Goal: Information Seeking & Learning: Get advice/opinions

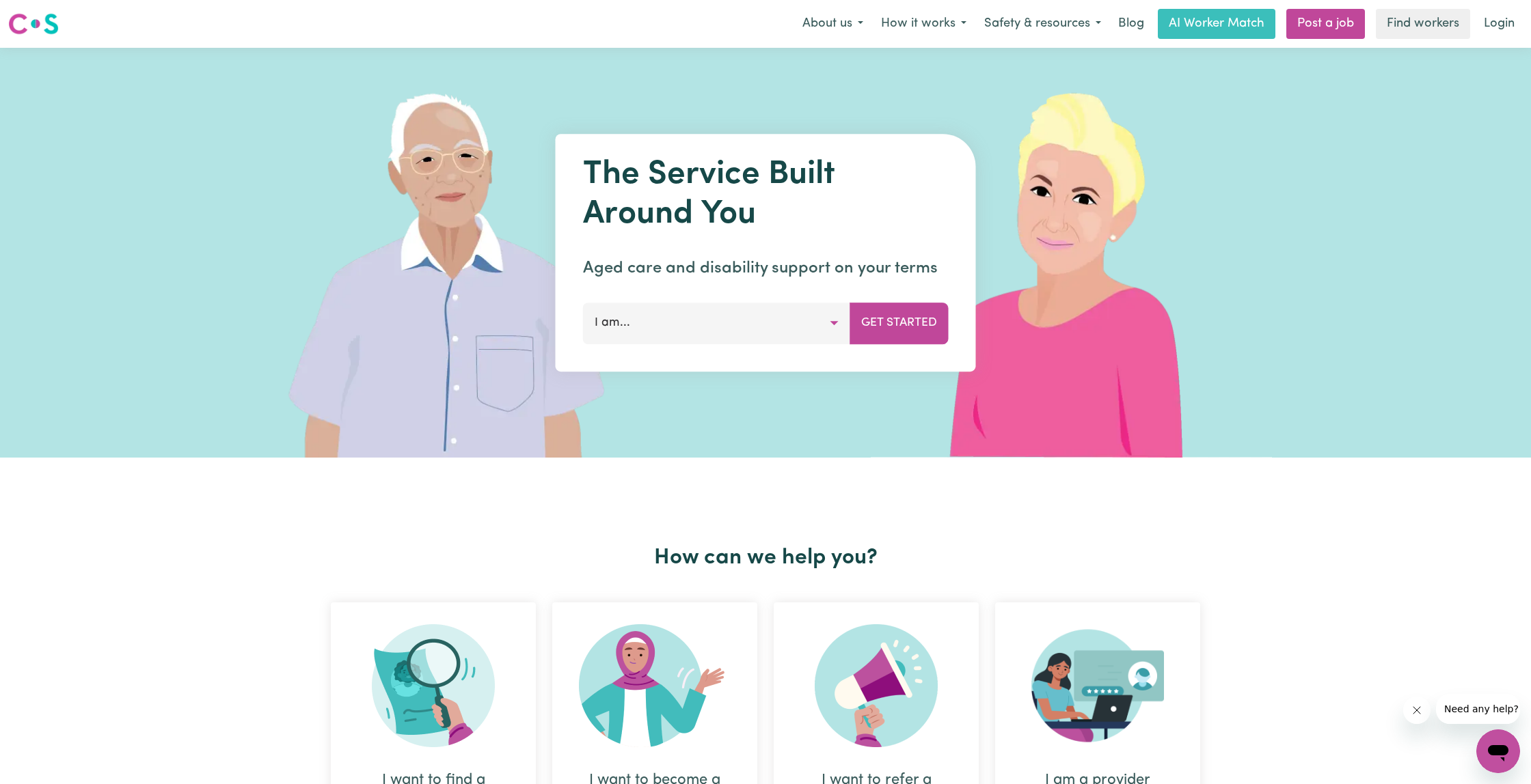
click at [832, 318] on button "I am..." at bounding box center [717, 323] width 268 height 41
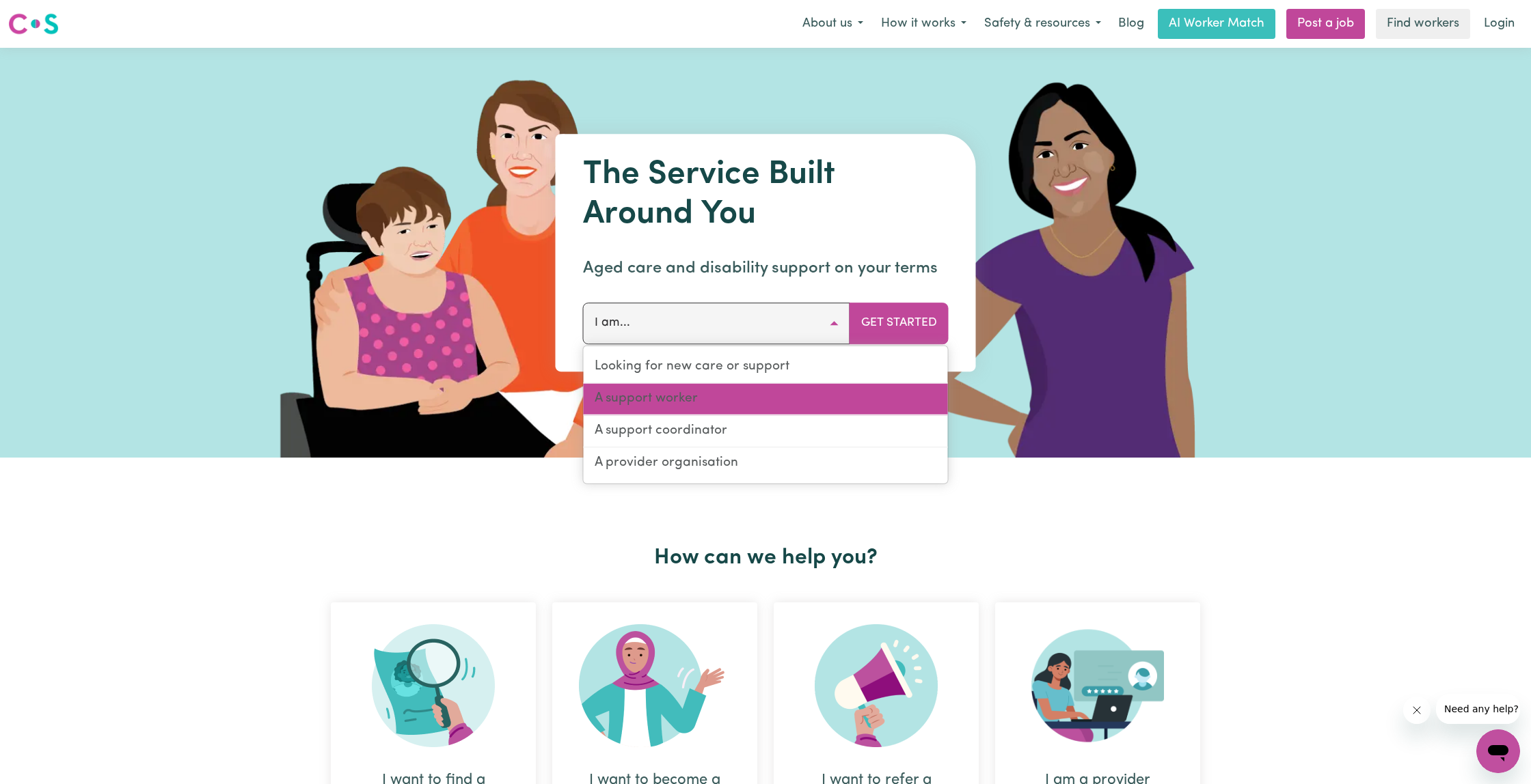
click at [727, 399] on link "A support worker" at bounding box center [766, 400] width 365 height 32
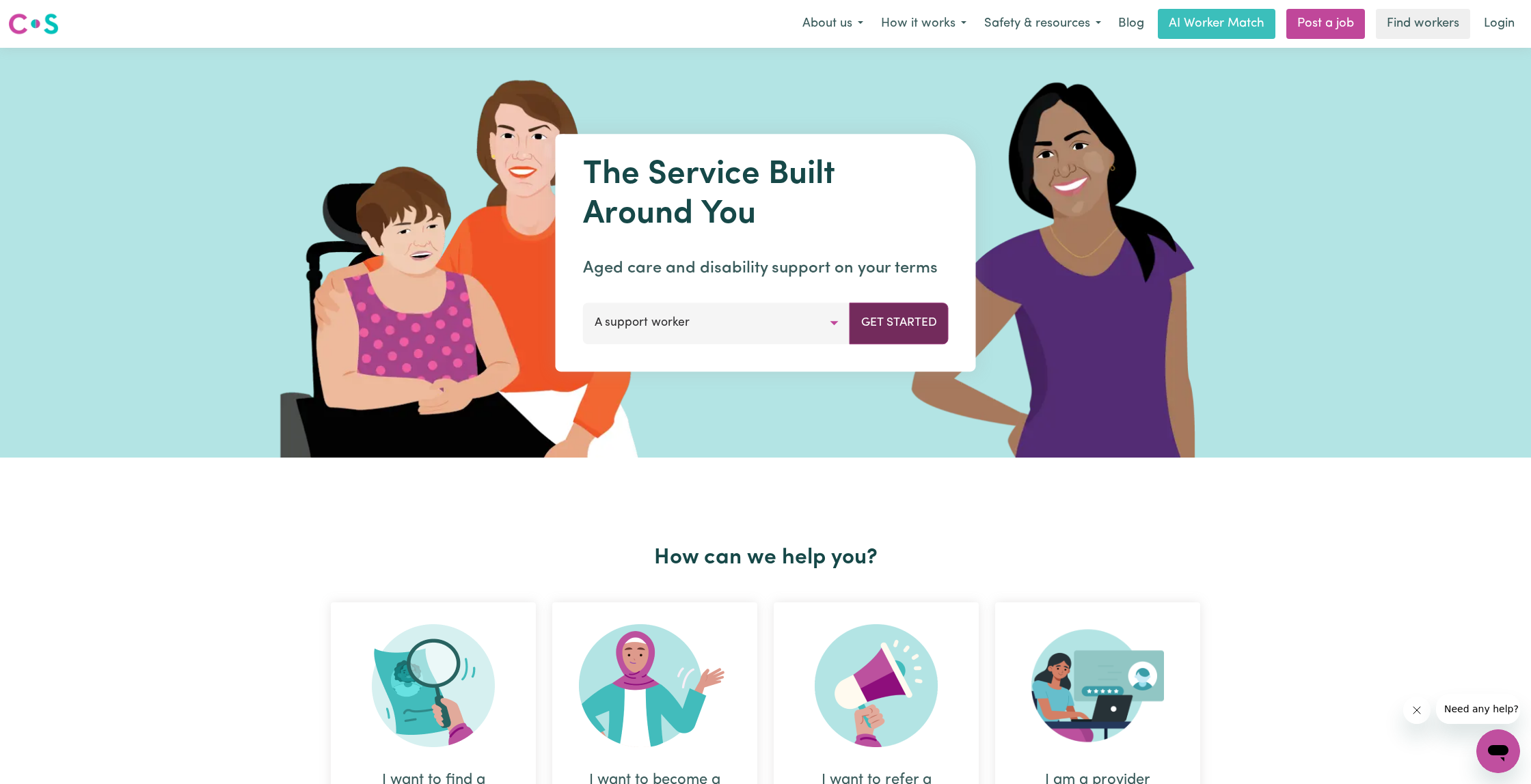
click at [916, 323] on button "Get Started" at bounding box center [899, 323] width 99 height 41
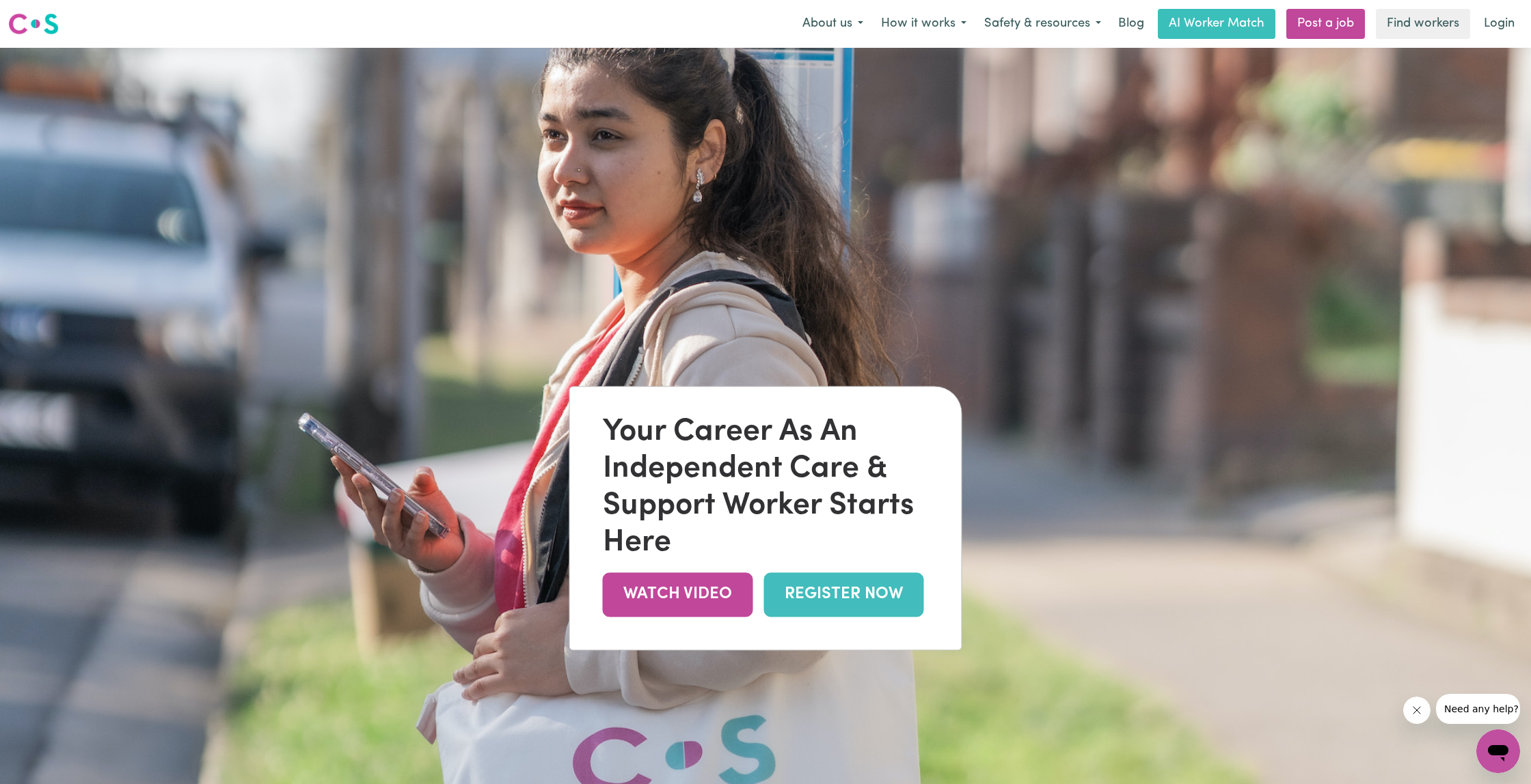
click at [823, 602] on link "REGISTER NOW" at bounding box center [844, 595] width 160 height 45
click at [823, 20] on button "About us" at bounding box center [833, 24] width 79 height 29
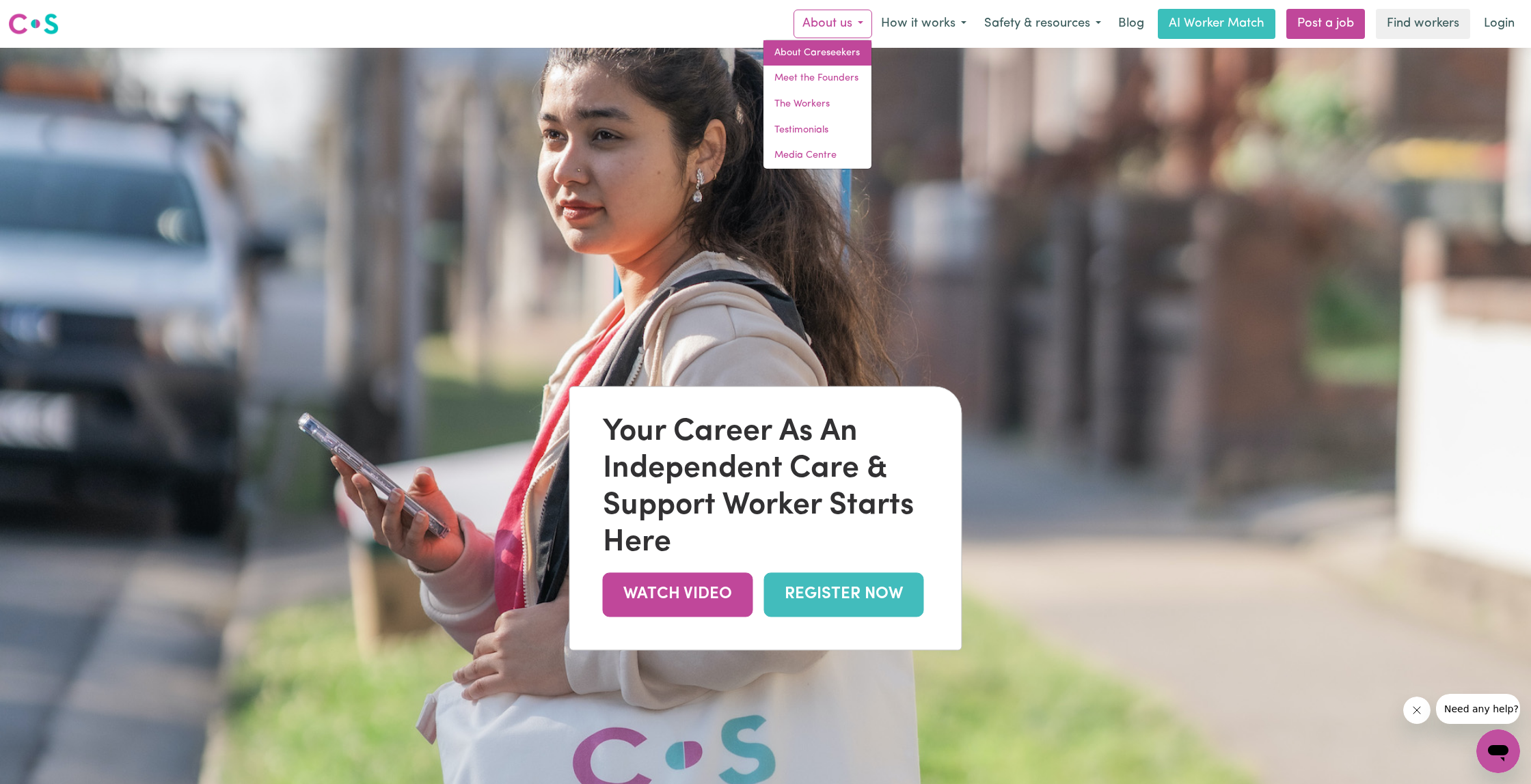
click at [825, 54] on link "About Careseekers" at bounding box center [817, 53] width 108 height 26
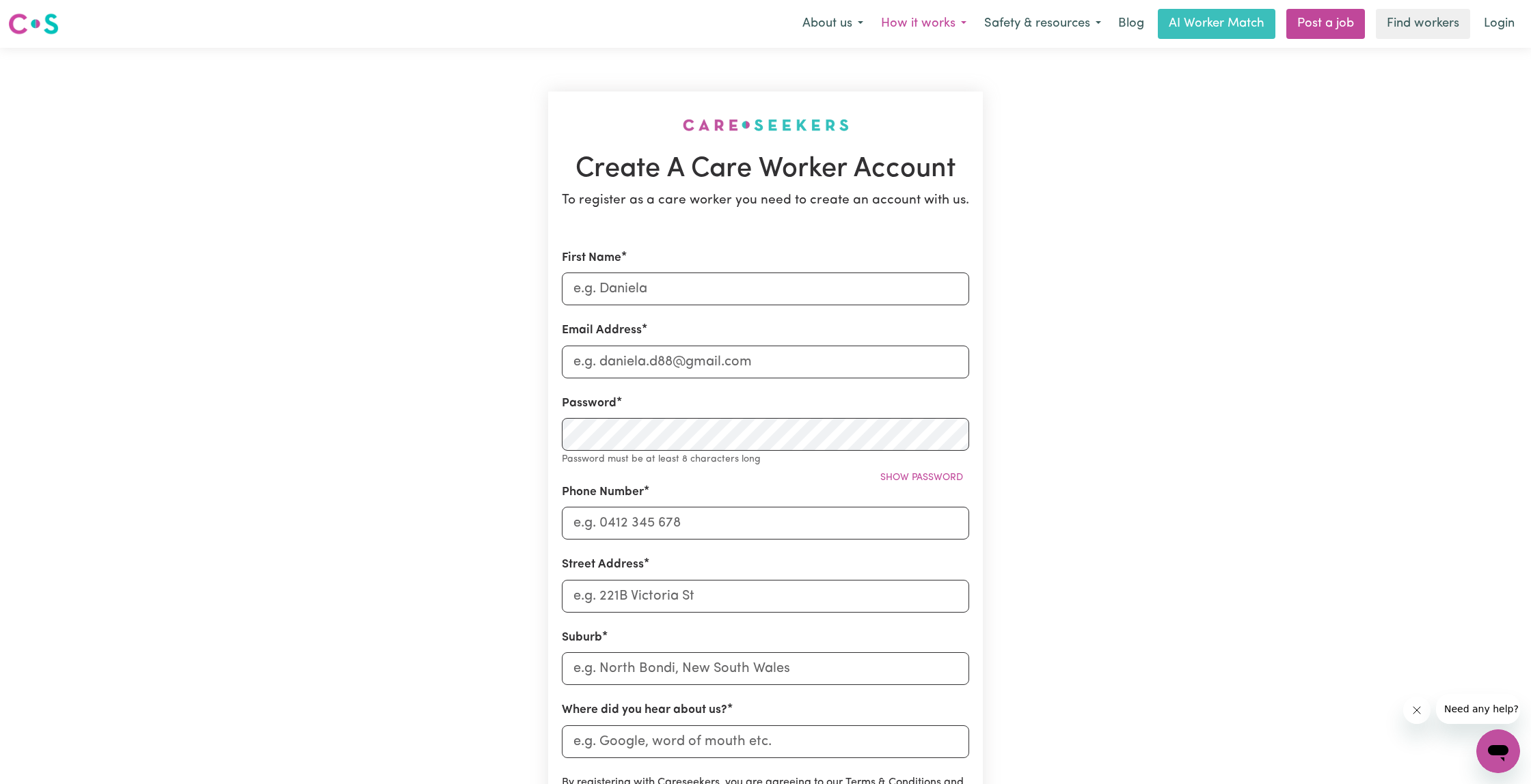
click at [904, 24] on button "How it works" at bounding box center [924, 24] width 103 height 29
click at [898, 52] on link "Support Workers" at bounding box center [912, 53] width 124 height 26
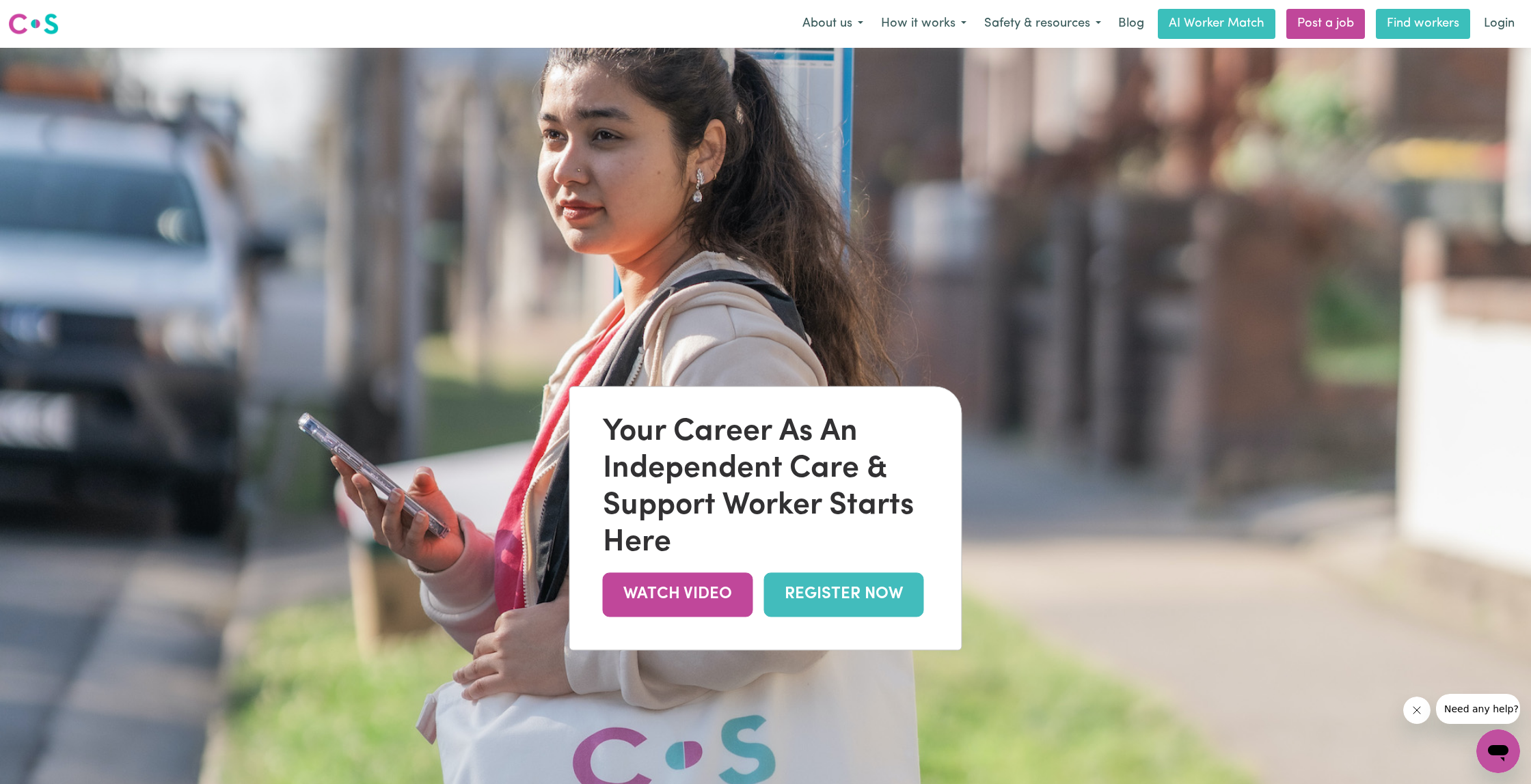
click at [1439, 27] on link "Find workers" at bounding box center [1423, 24] width 94 height 30
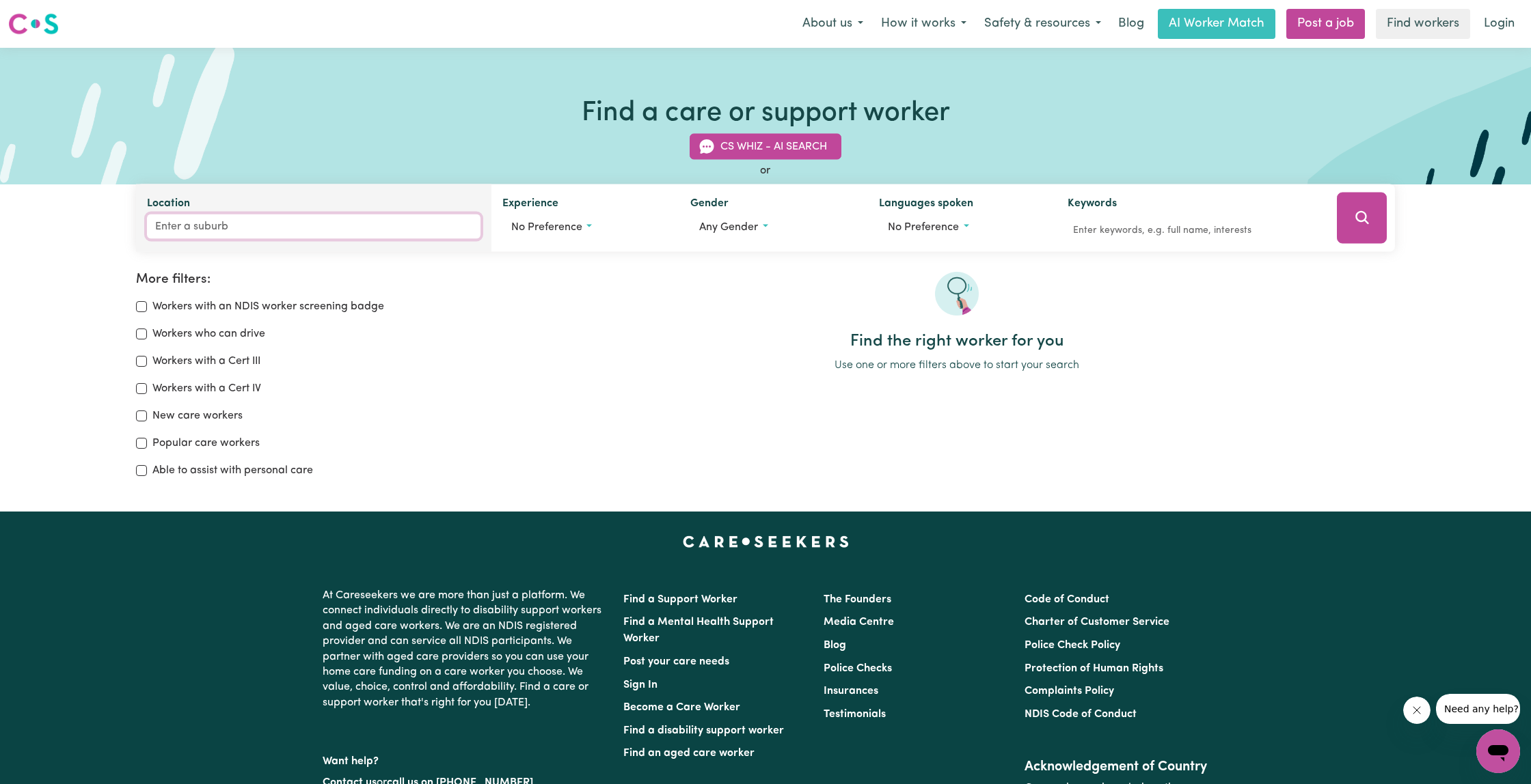
drag, startPoint x: 307, startPoint y: 229, endPoint x: 337, endPoint y: 239, distance: 31.6
click at [307, 230] on input "Location" at bounding box center [314, 226] width 334 height 24
type input "balla"
type input "balla BALLA, Western Australia, 6714"
type input "ballar"
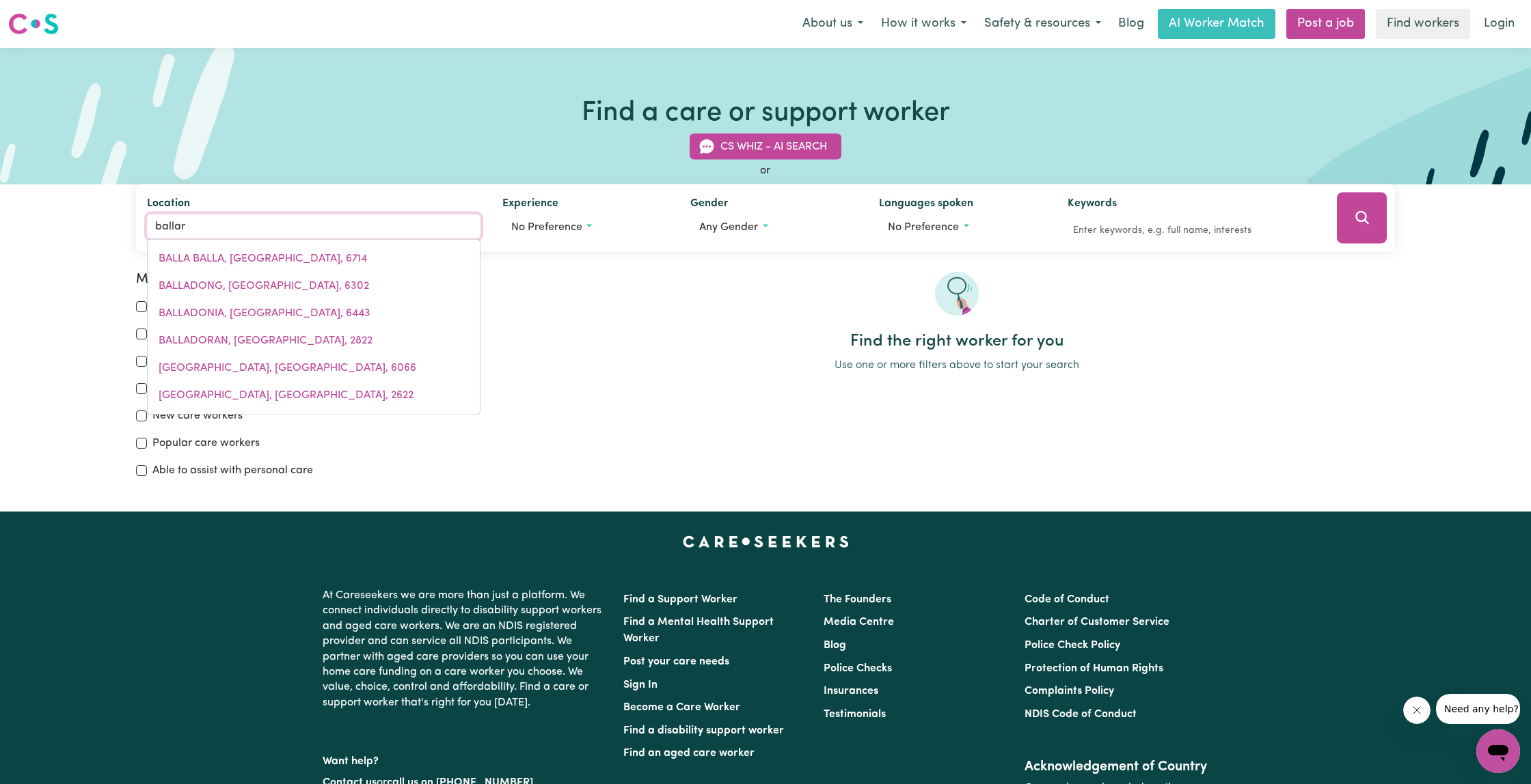
type input "ballara"
type input "ballaraT, Victoria, 3350"
type input "ballarat"
type input "ballarat, Victoria, 3350"
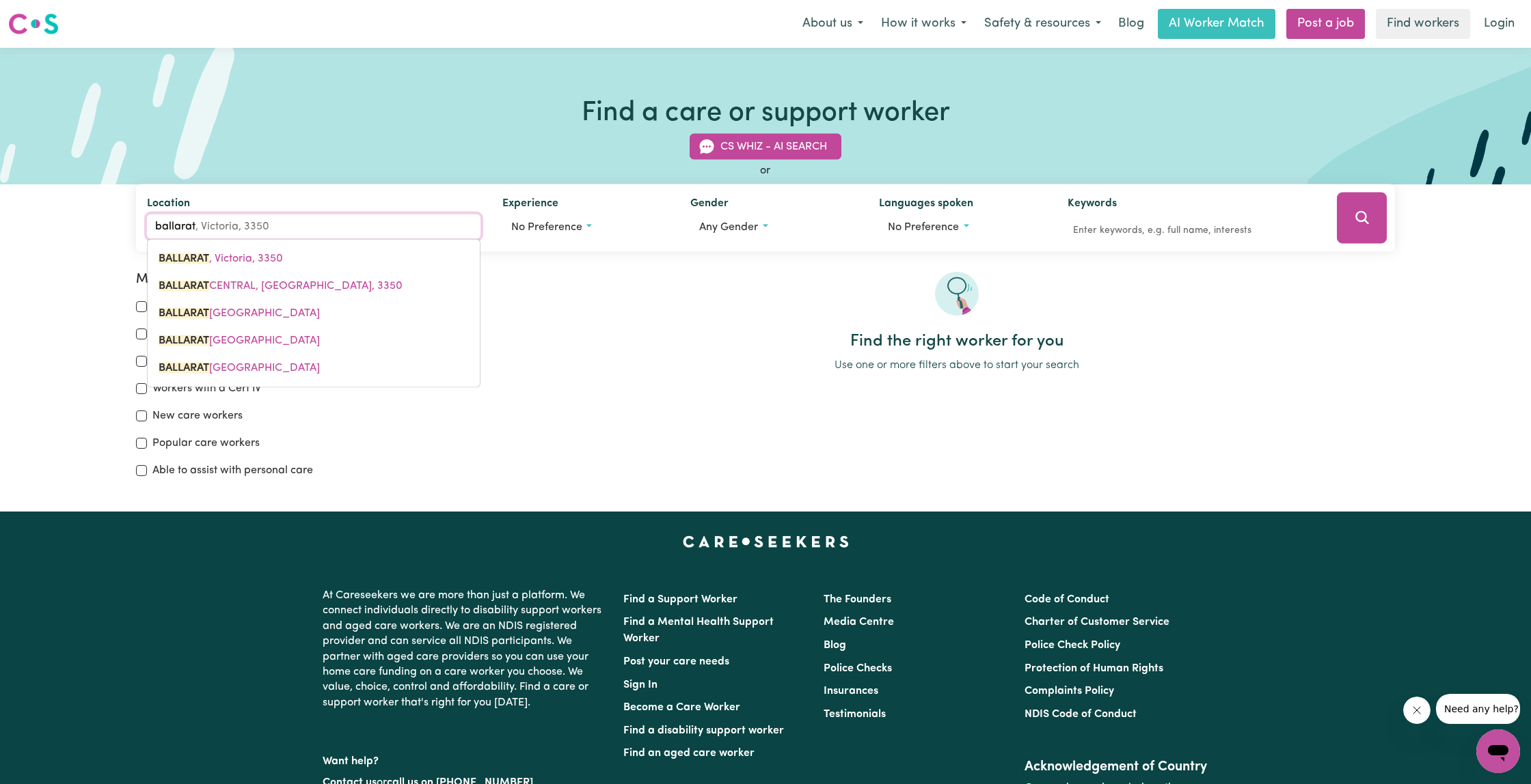
click at [284, 254] on link "BALLARAT , Victoria, 3350" at bounding box center [314, 258] width 332 height 27
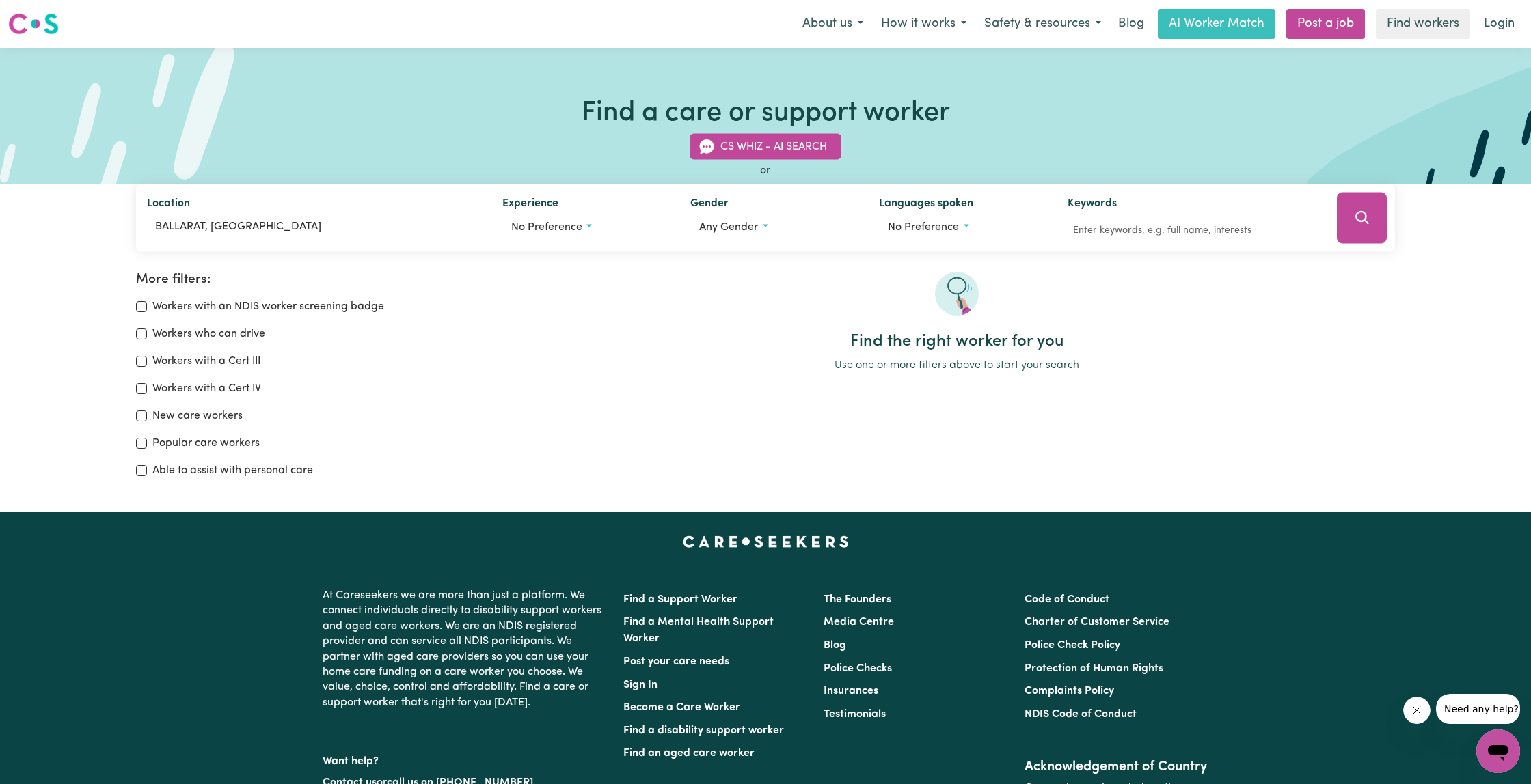
click at [1360, 217] on icon "Search" at bounding box center [1361, 217] width 16 height 16
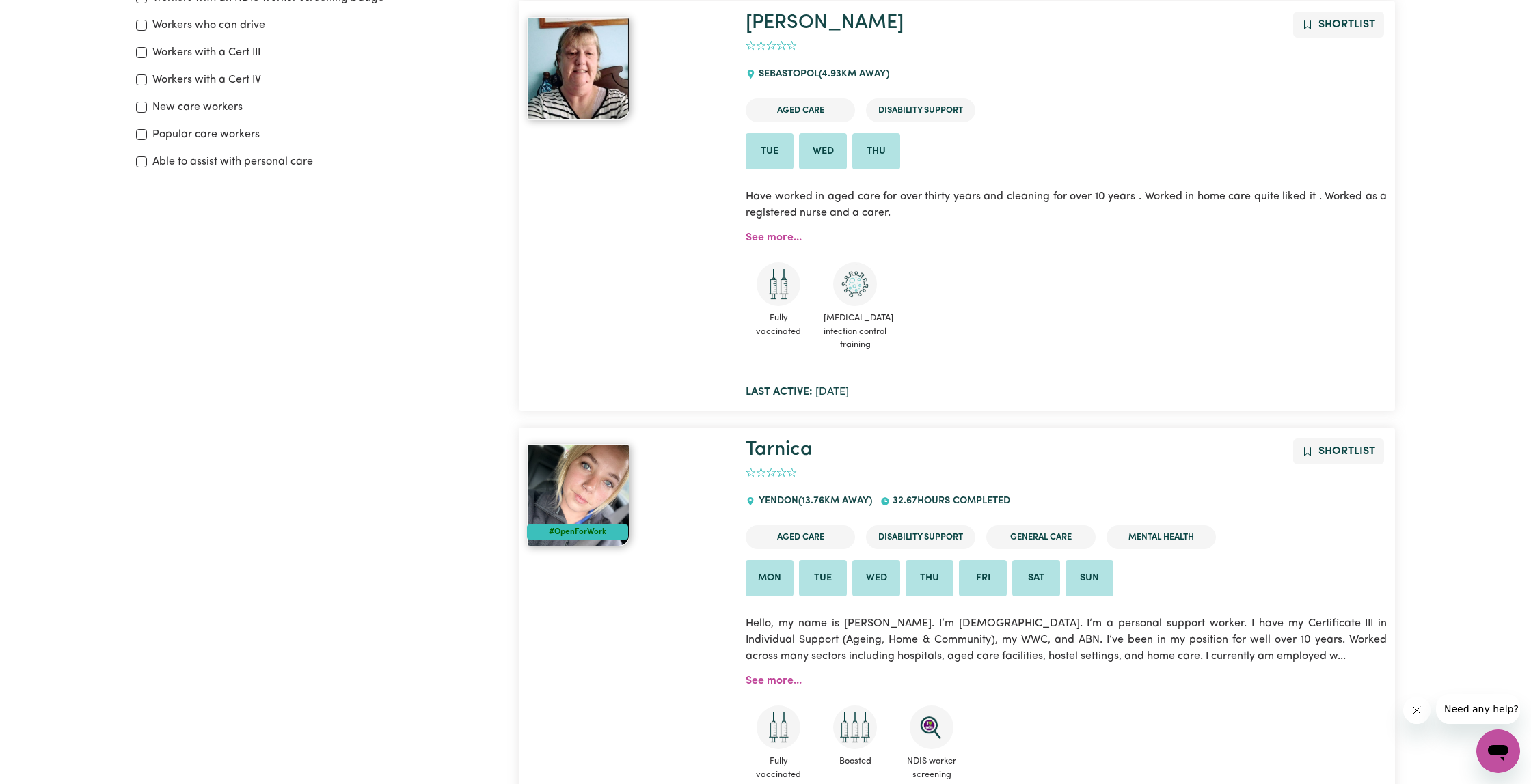
scroll to position [310, 0]
click at [765, 238] on link "See more..." at bounding box center [774, 237] width 56 height 11
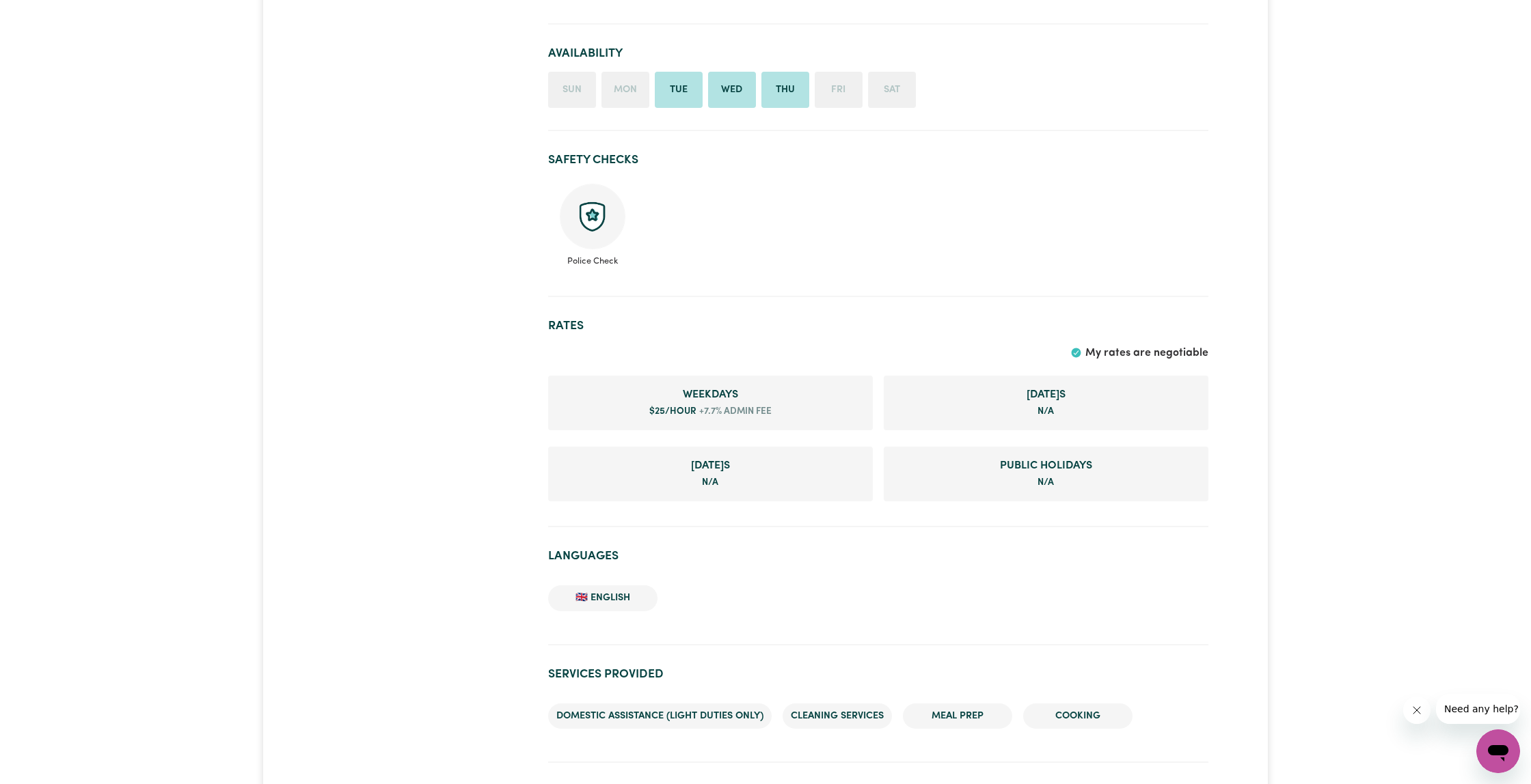
scroll to position [305, 0]
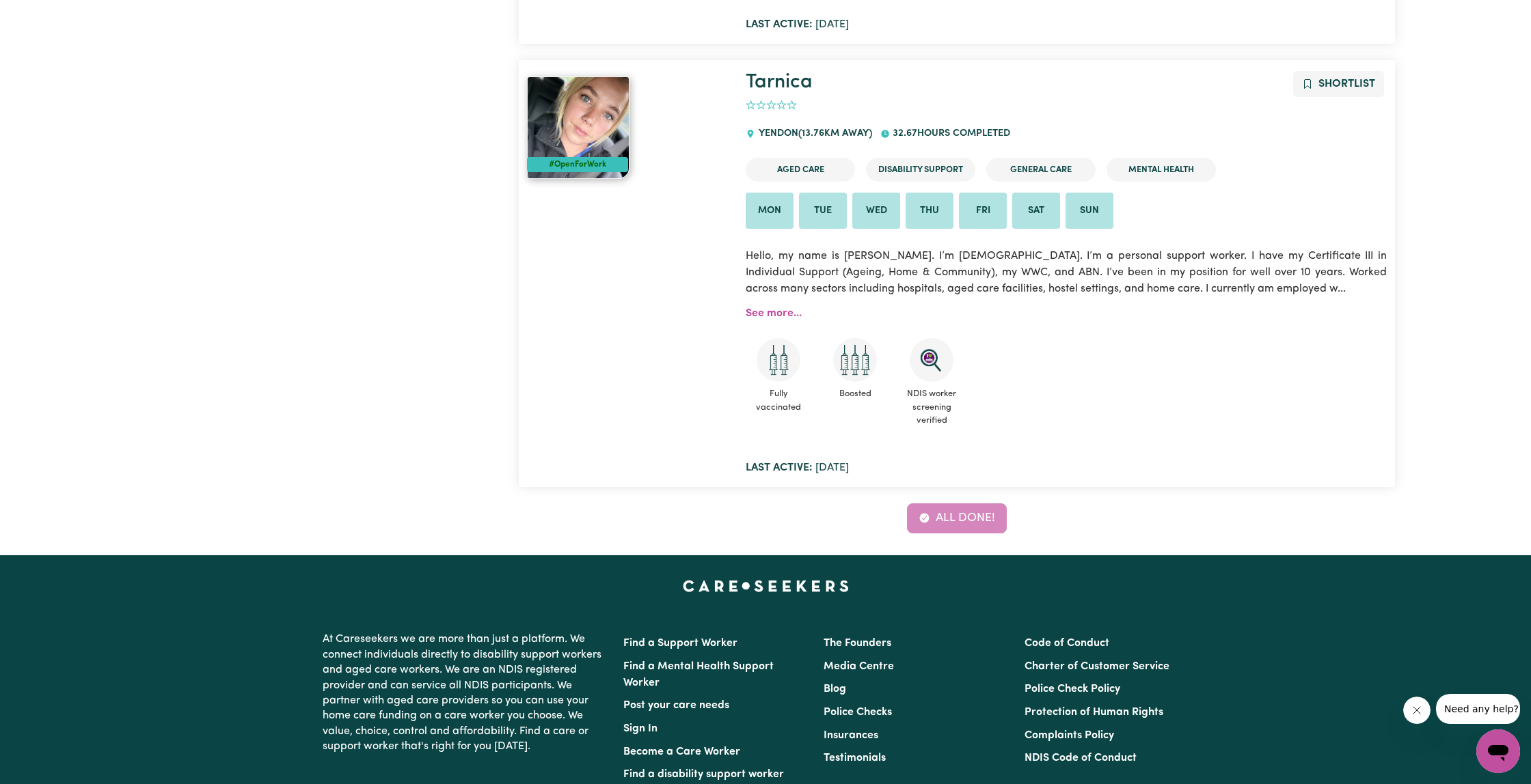
scroll to position [677, 0]
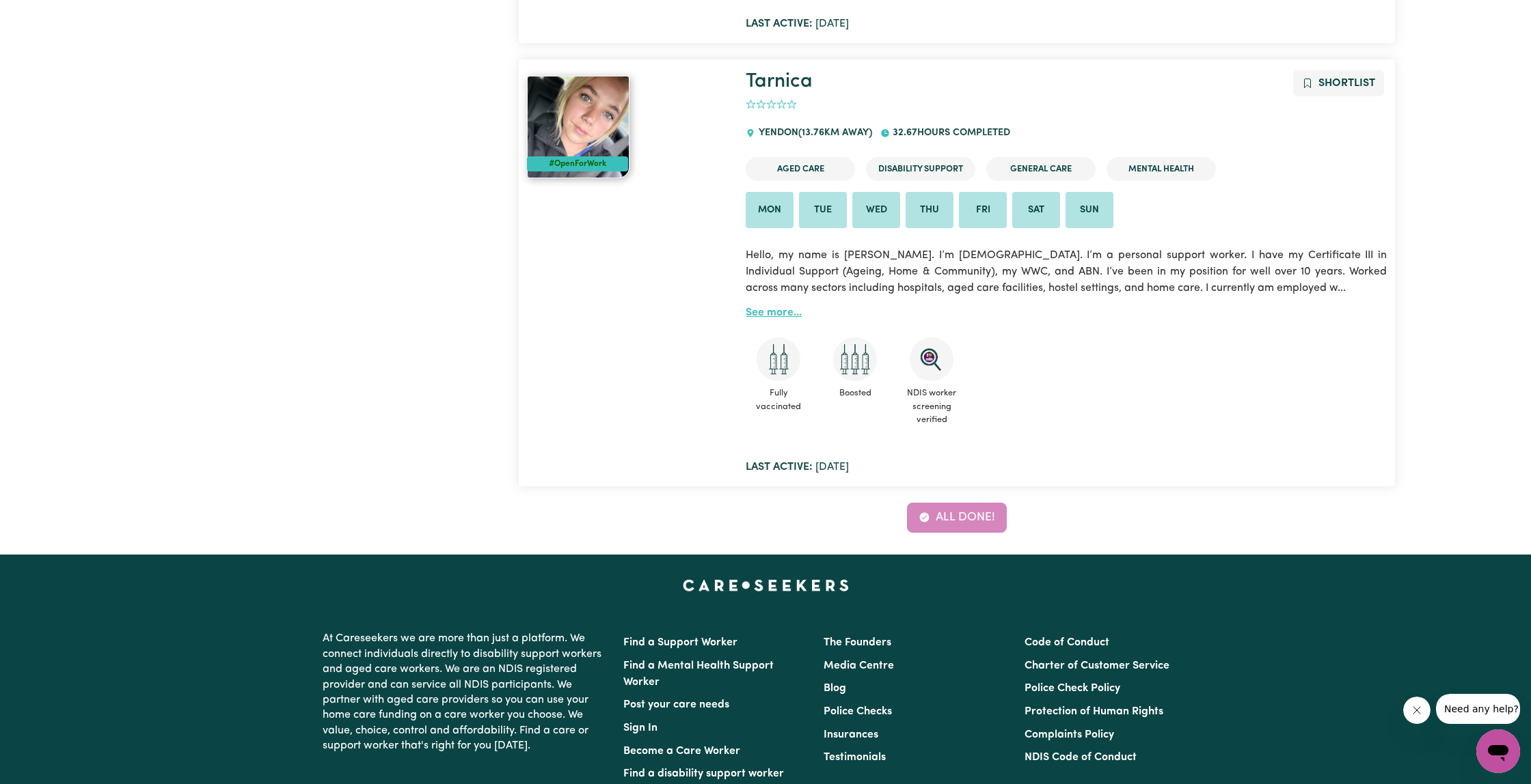
click at [773, 311] on link "See more..." at bounding box center [774, 313] width 56 height 11
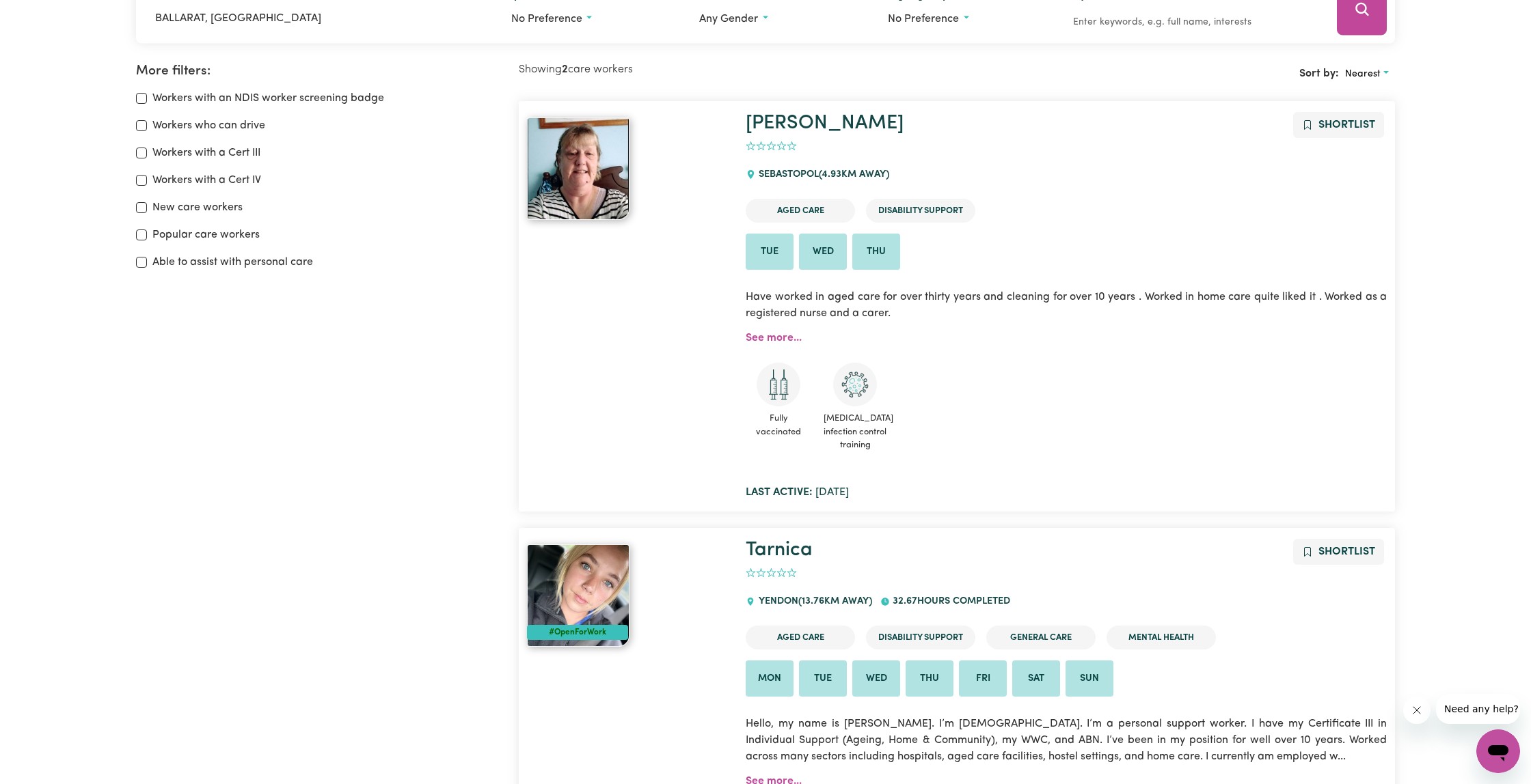
scroll to position [228, 0]
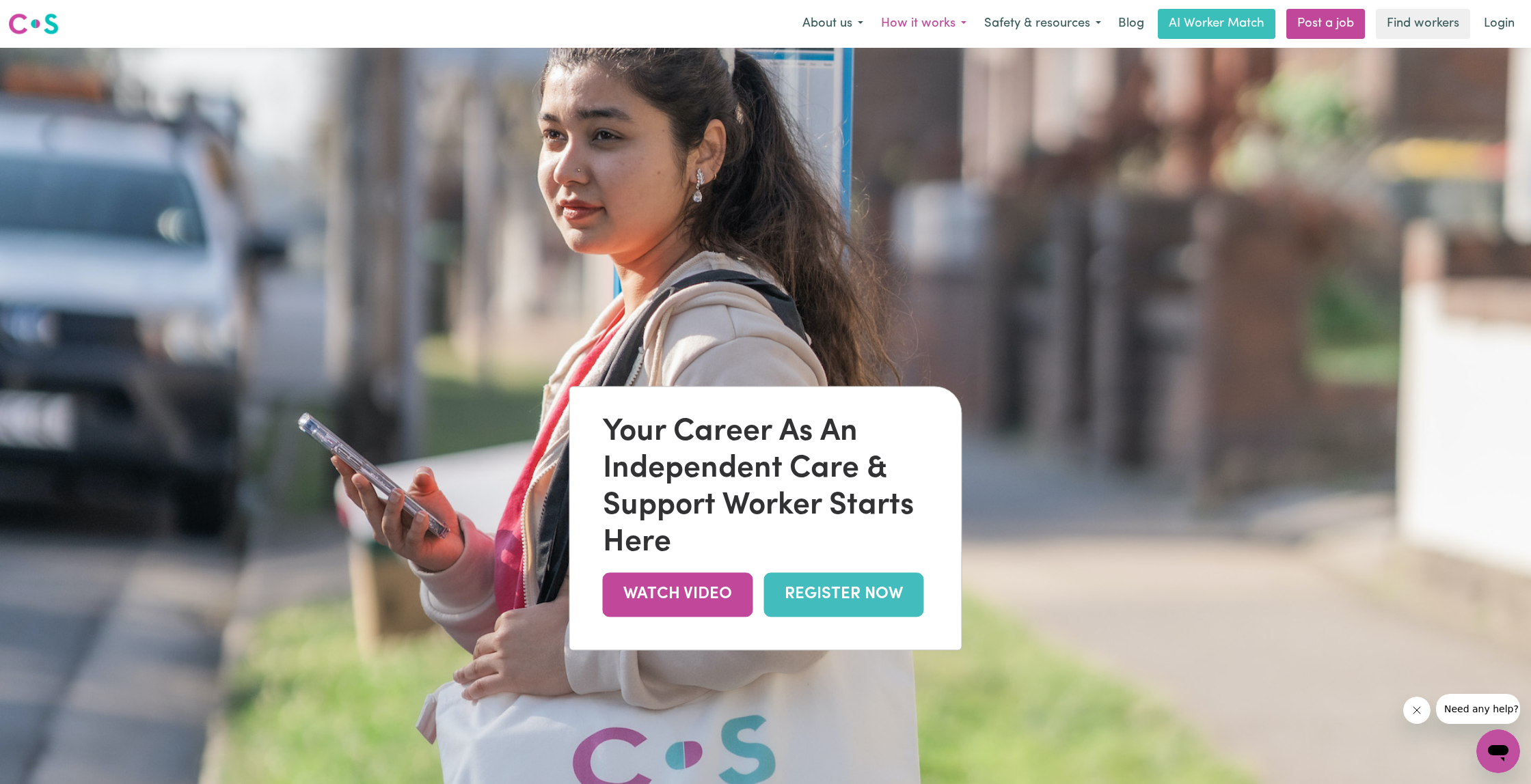
click at [932, 24] on button "How it works" at bounding box center [924, 24] width 103 height 29
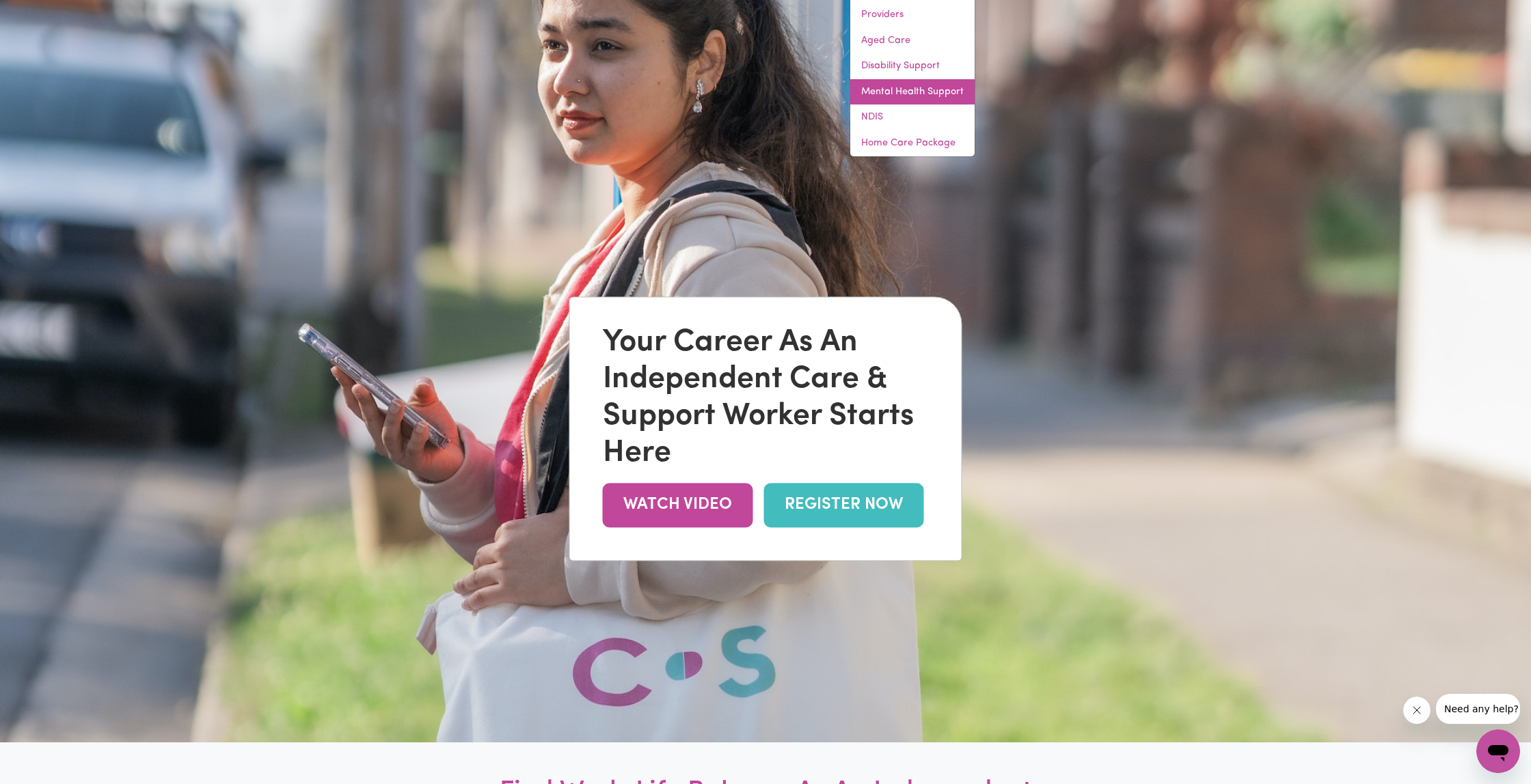
scroll to position [94, 0]
